Goal: Transaction & Acquisition: Purchase product/service

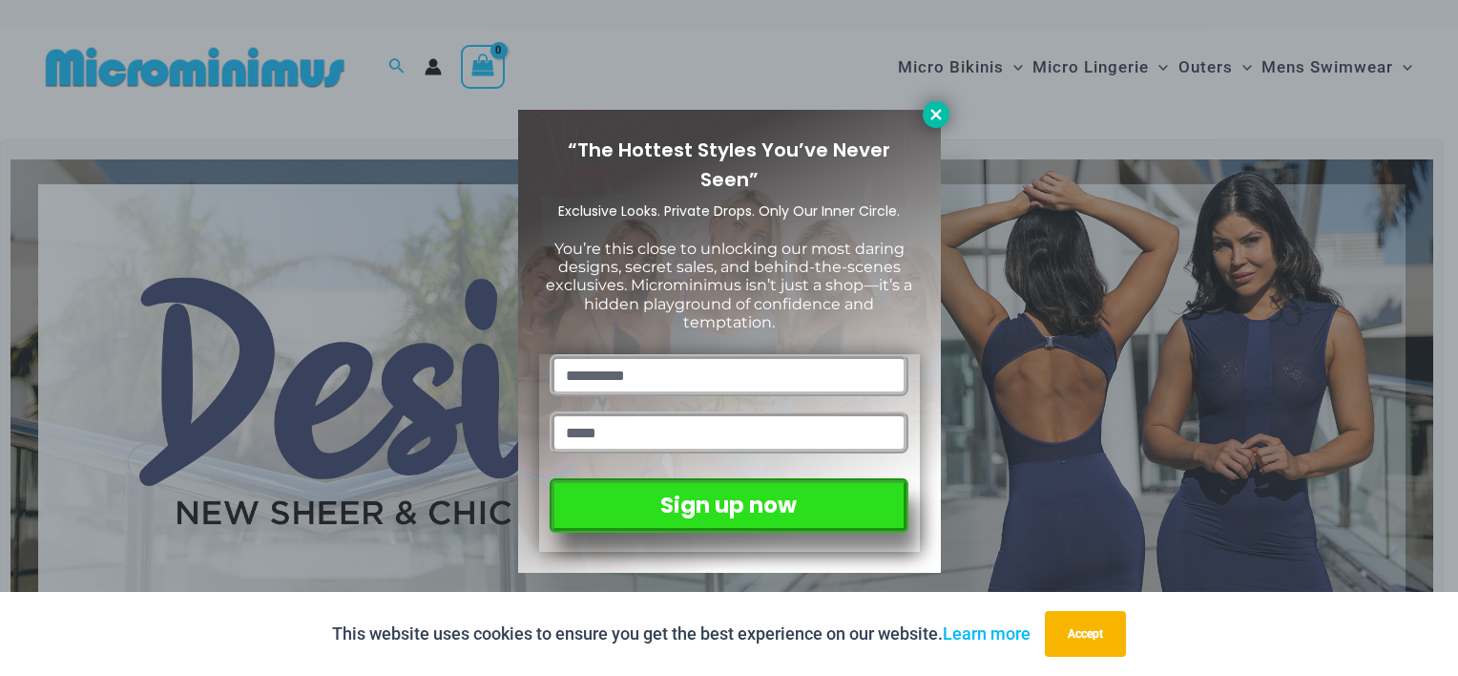
click at [939, 116] on icon at bounding box center [935, 114] width 10 height 10
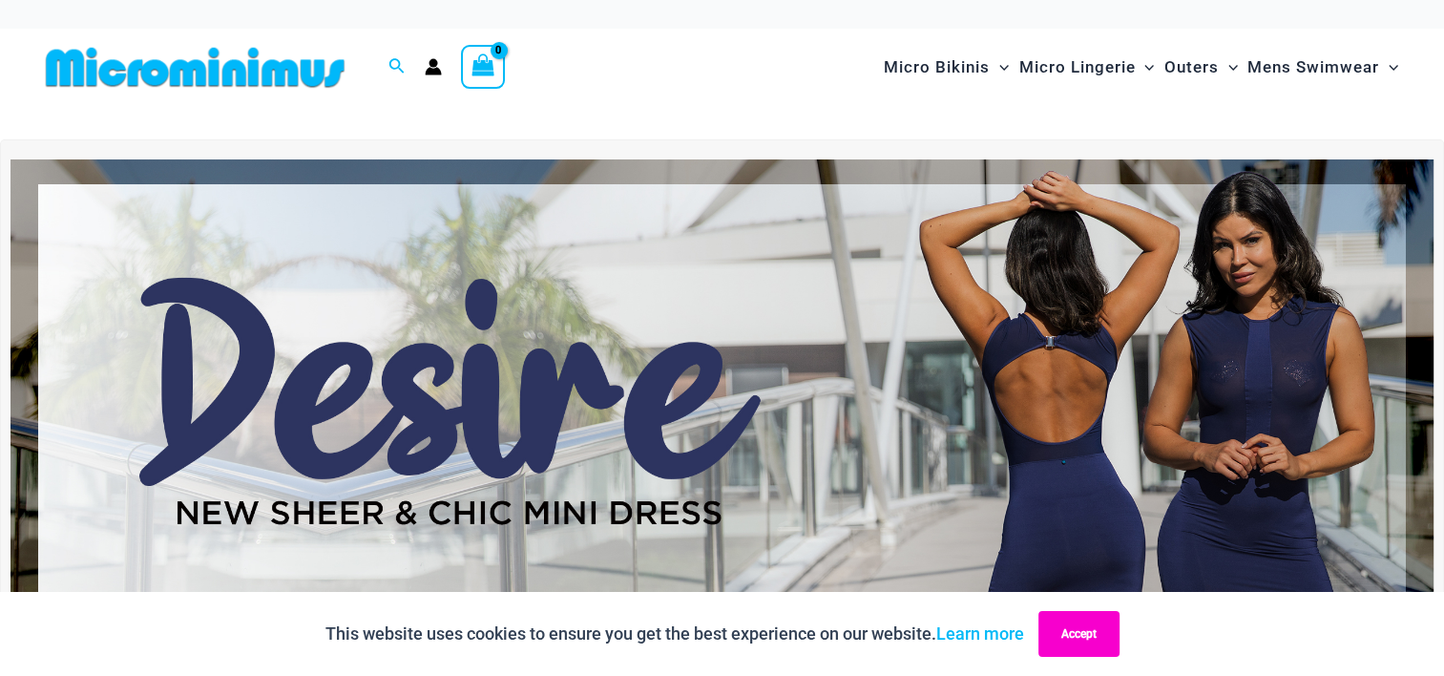
click at [1096, 644] on button "Accept" at bounding box center [1078, 634] width 81 height 46
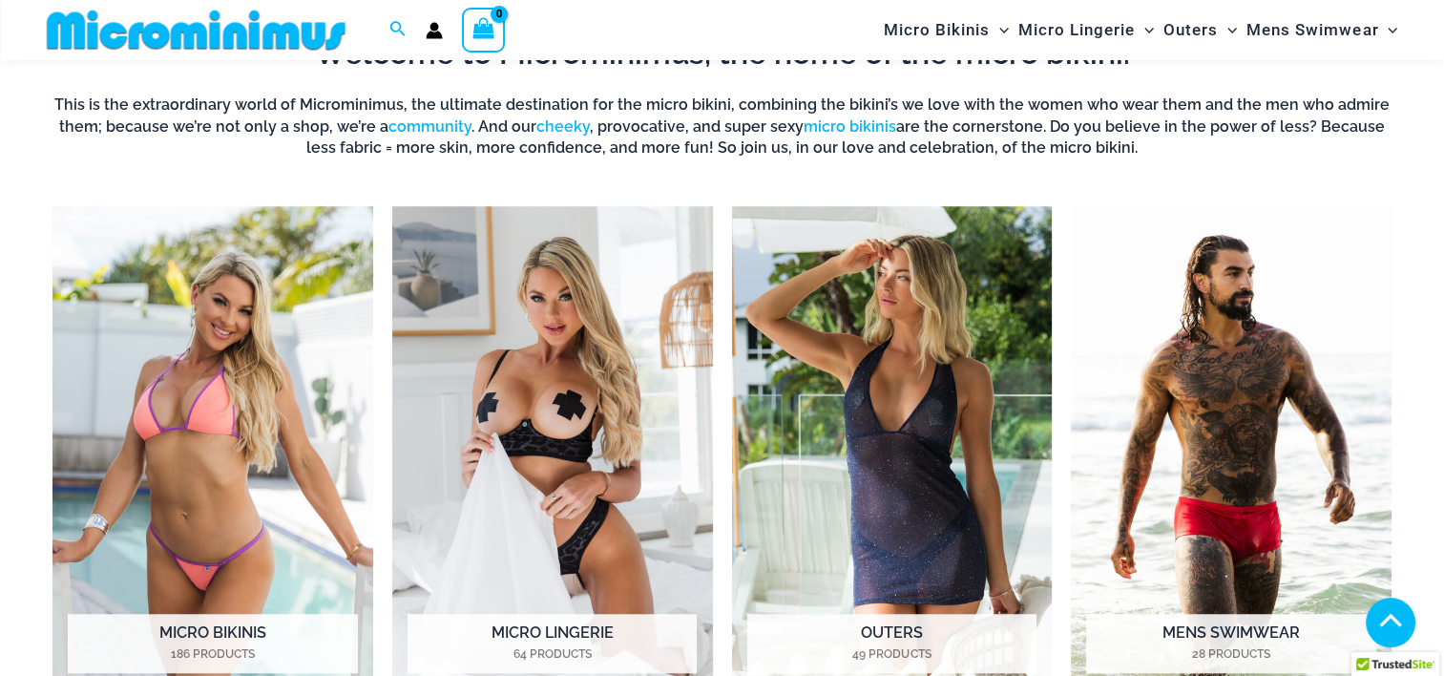
scroll to position [1445, 0]
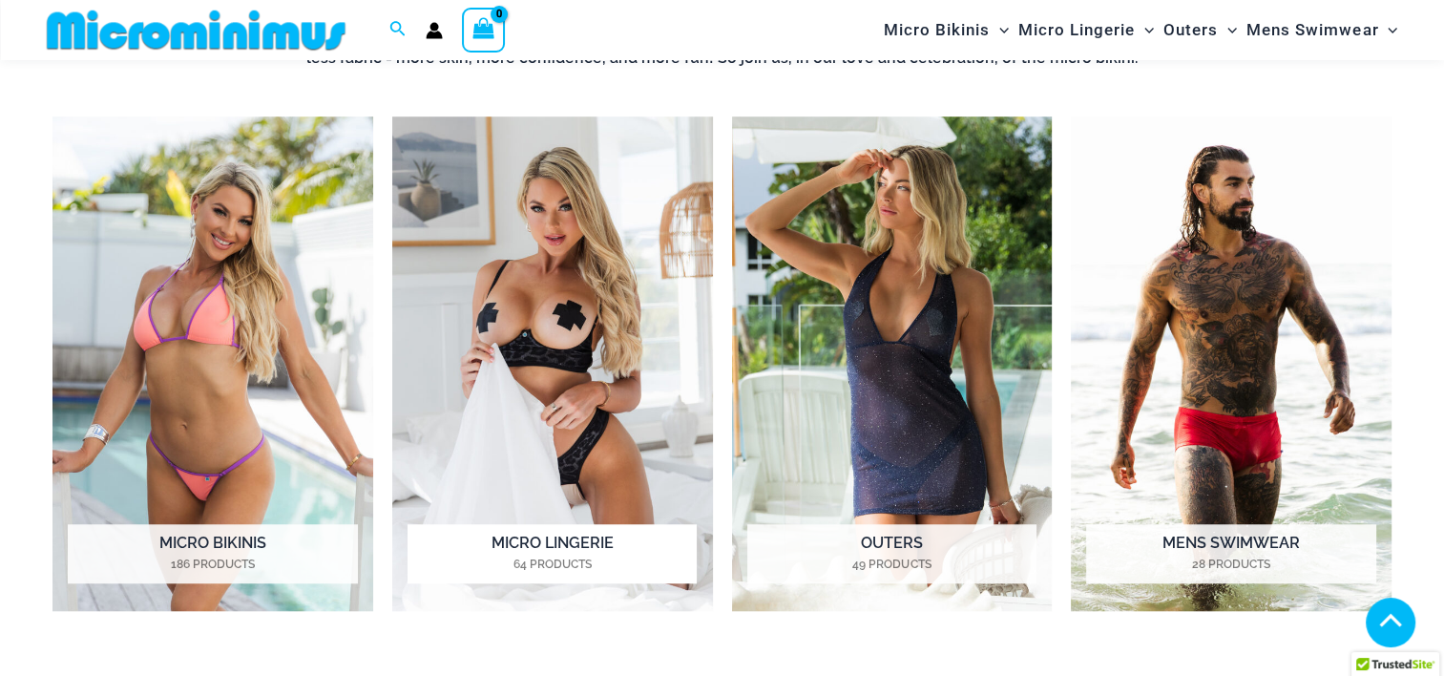
click at [621, 377] on img "Visit product category Micro Lingerie" at bounding box center [552, 363] width 321 height 494
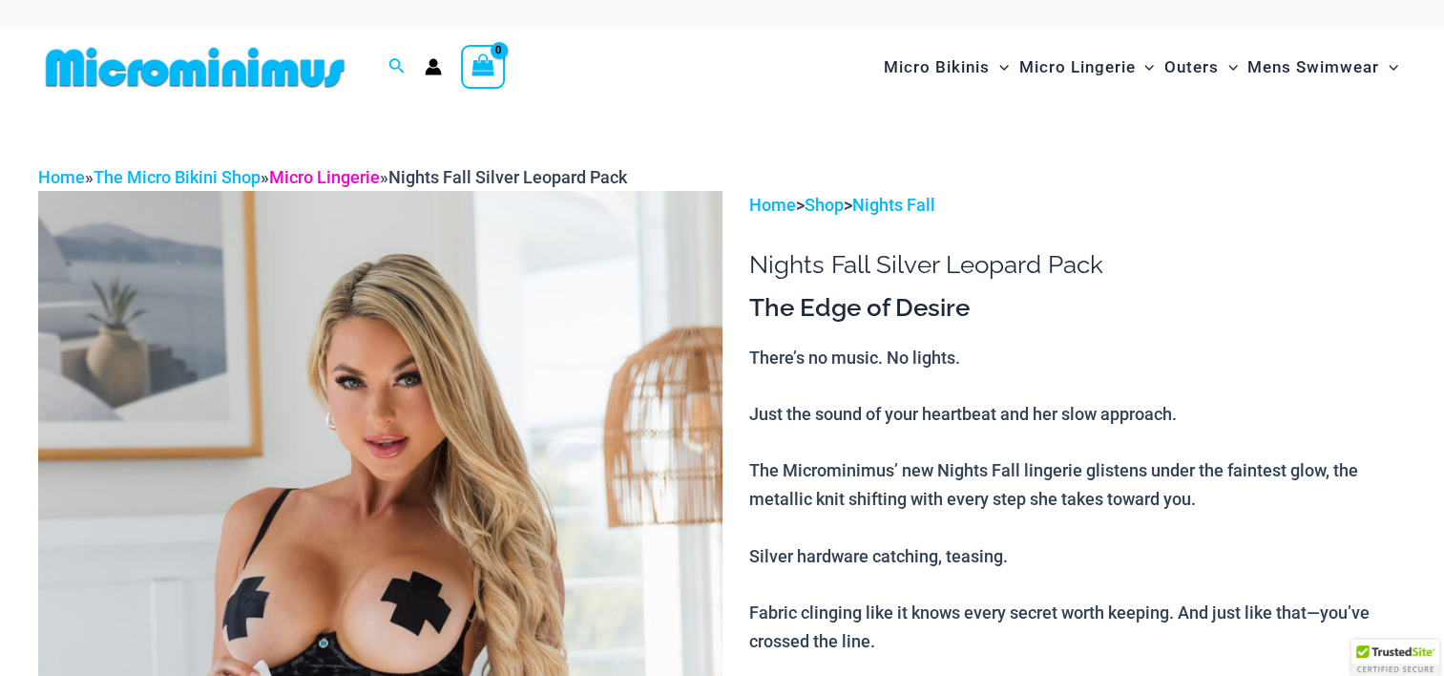
click at [305, 172] on link "Micro Lingerie" at bounding box center [324, 177] width 111 height 20
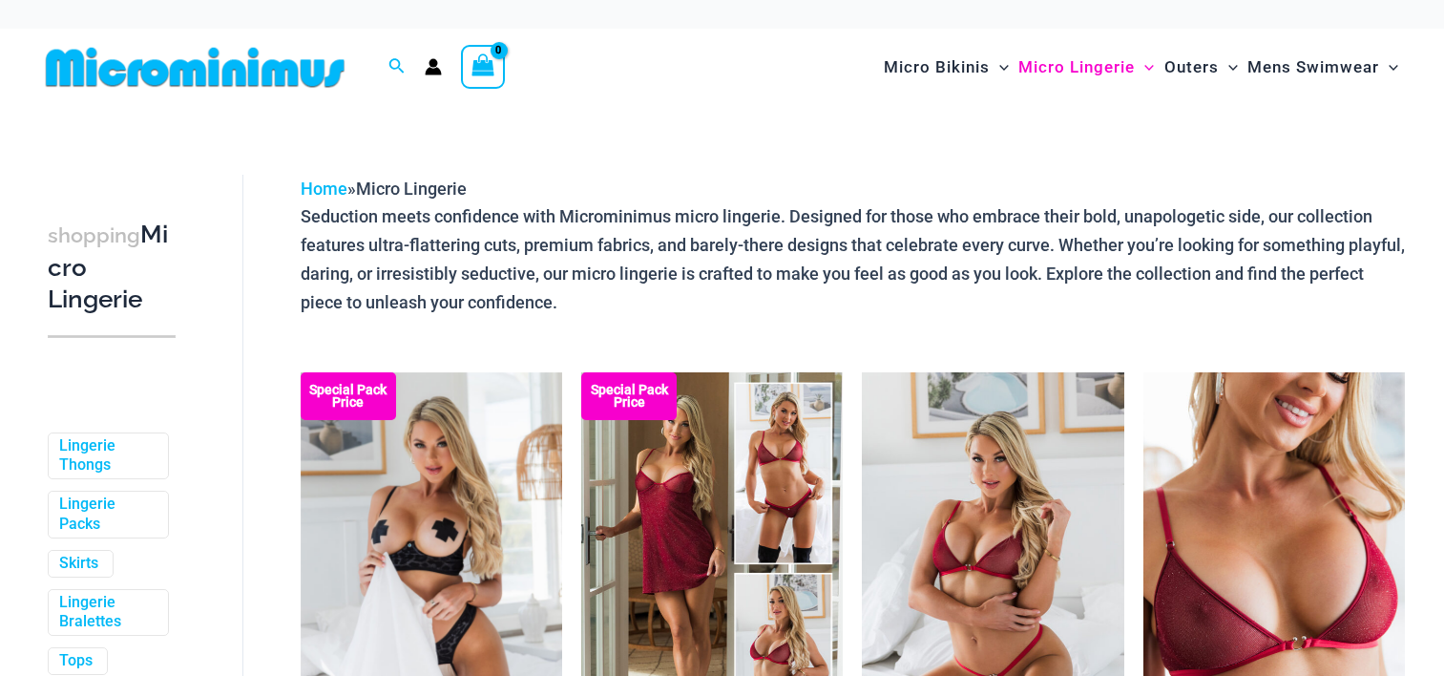
scroll to position [1772, 0]
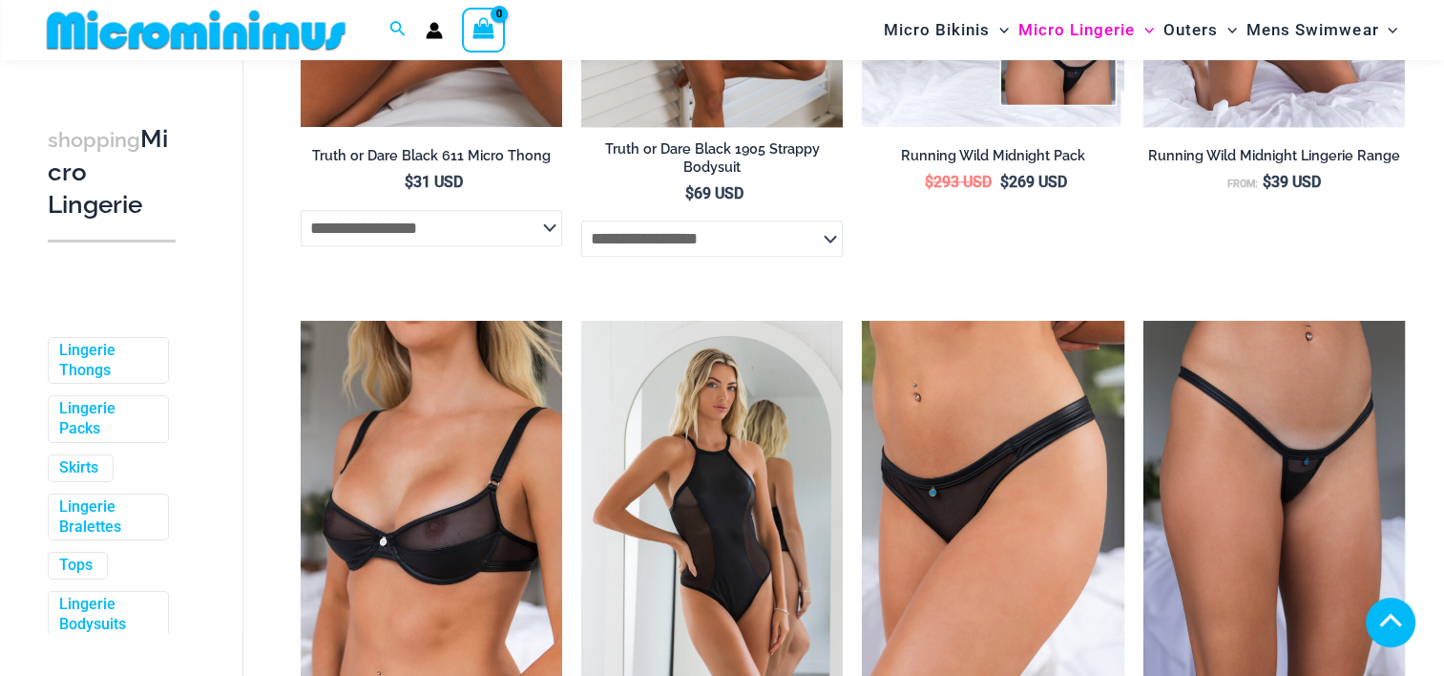
click at [149, 34] on img at bounding box center [196, 30] width 314 height 43
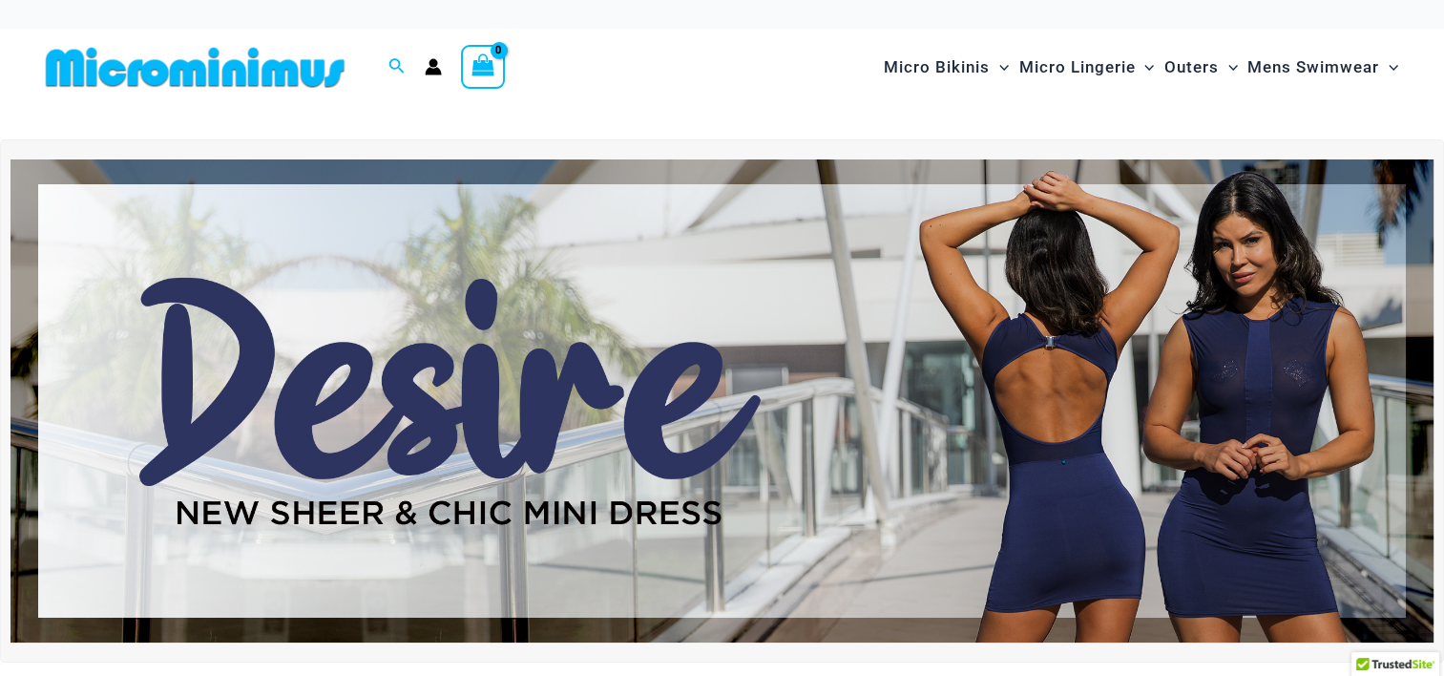
click at [487, 59] on icon "View Shopping Cart, empty" at bounding box center [483, 65] width 22 height 22
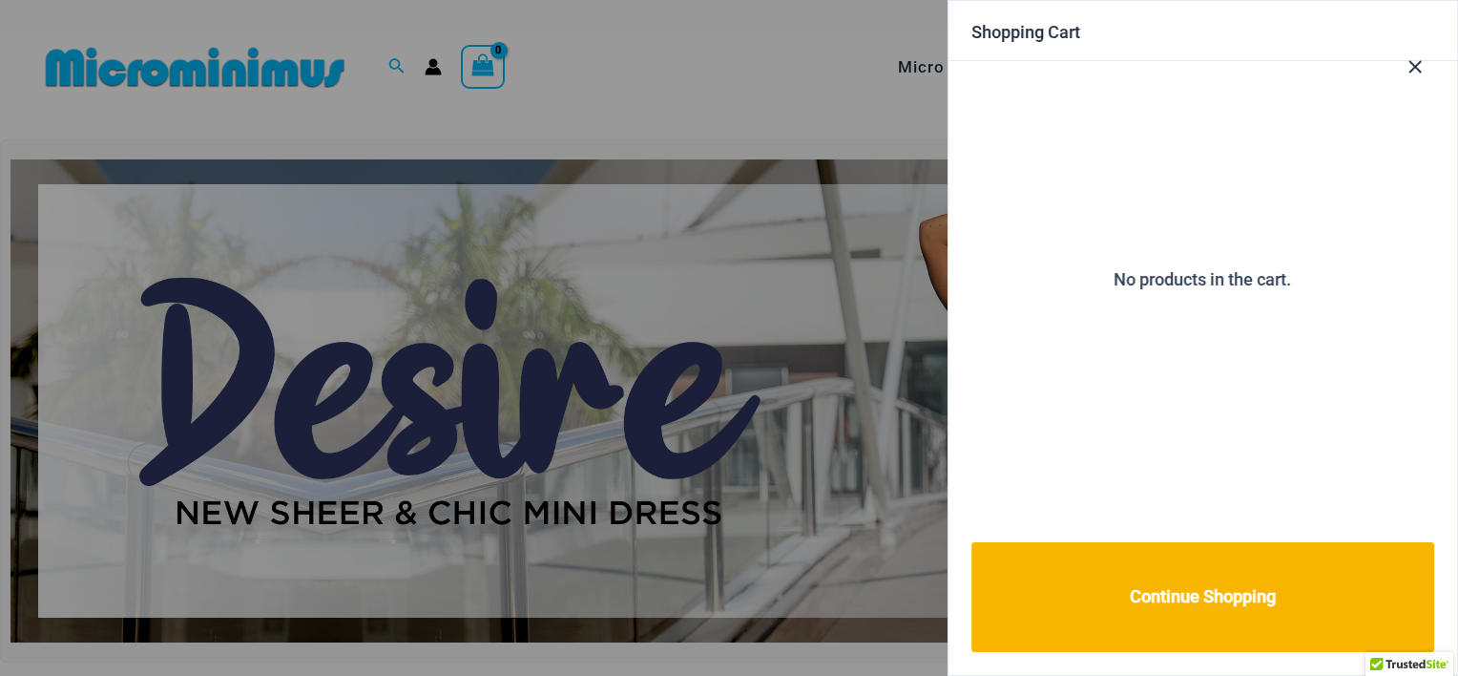
click at [599, 190] on div at bounding box center [729, 338] width 1458 height 676
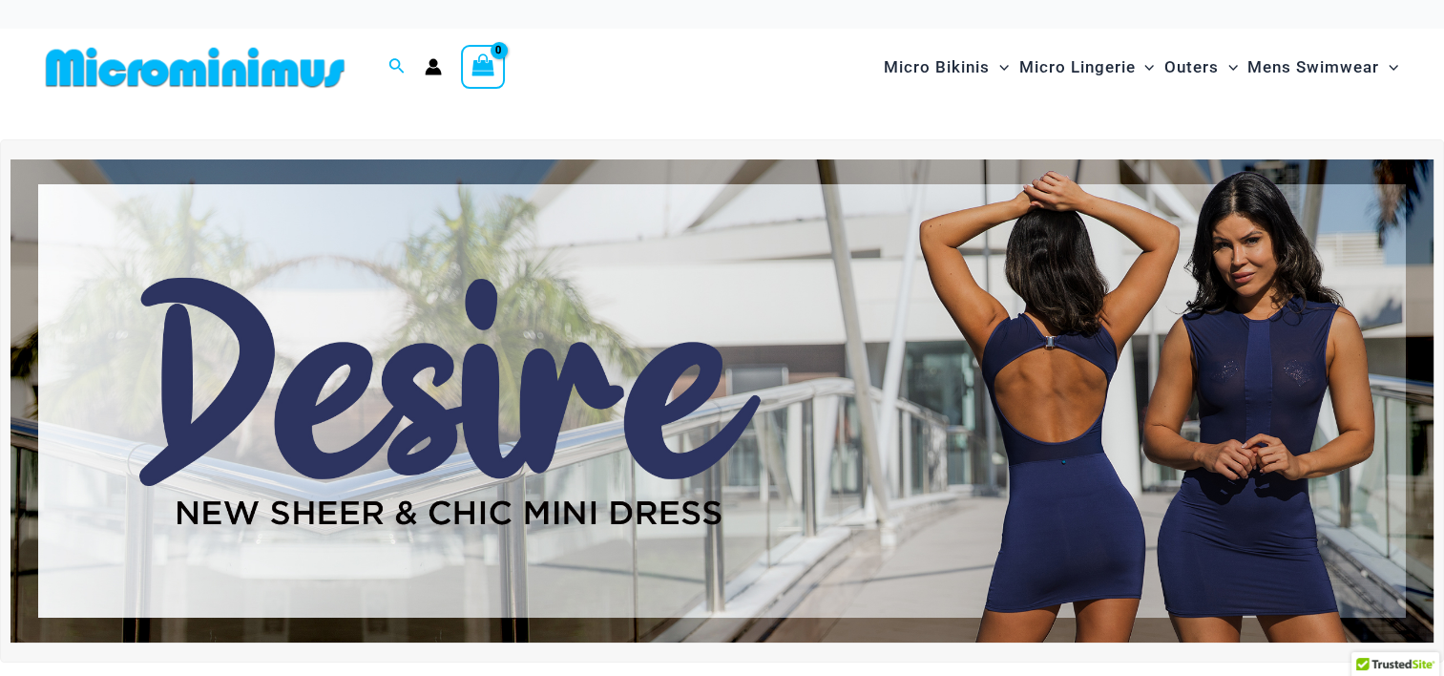
click at [427, 68] on icon "Account icon link" at bounding box center [433, 66] width 17 height 17
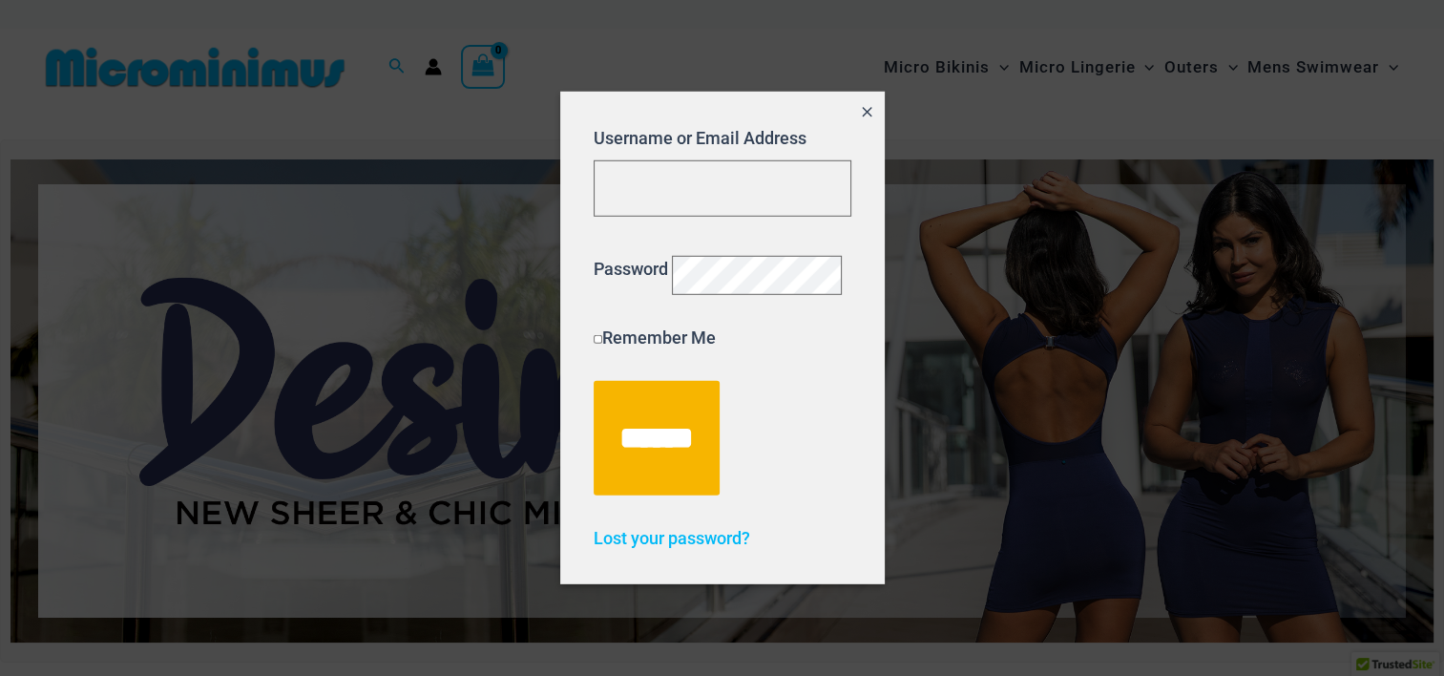
click at [427, 68] on div at bounding box center [722, 338] width 1444 height 676
click at [987, 149] on div at bounding box center [722, 338] width 1444 height 676
click at [1128, 221] on div at bounding box center [722, 338] width 1444 height 676
click at [859, 103] on icon "Close popup" at bounding box center [867, 111] width 16 height 16
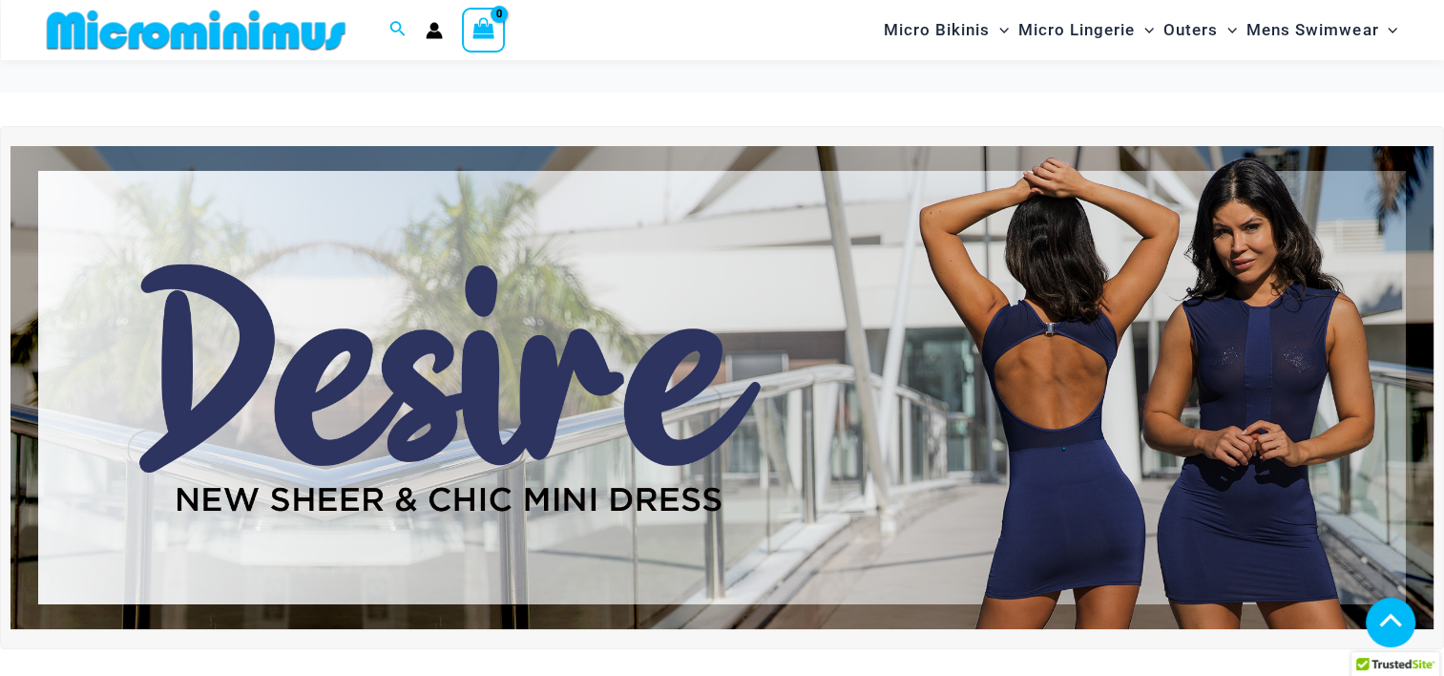
scroll to position [574, 0]
